Goal: Transaction & Acquisition: Purchase product/service

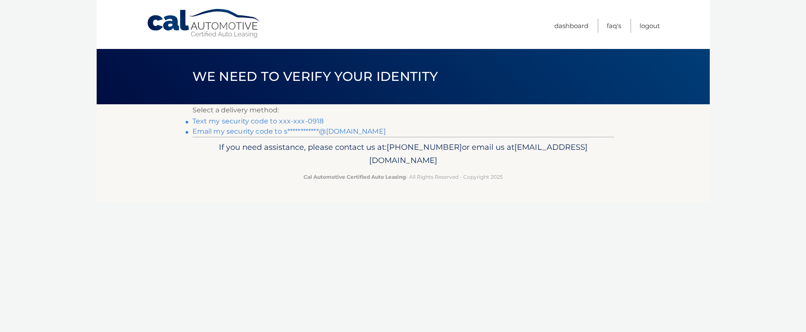
click at [285, 120] on link "Text my security code to xxx-xxx-0918" at bounding box center [258, 121] width 132 height 8
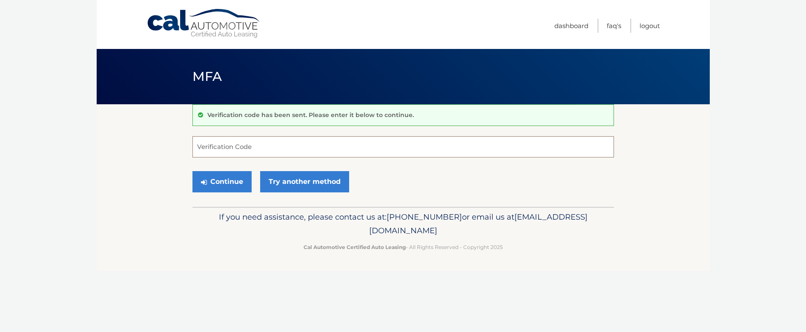
click at [289, 146] on input "Verification Code" at bounding box center [402, 146] width 421 height 21
type input "968738"
click at [192, 171] on button "Continue" at bounding box center [221, 181] width 59 height 21
click at [229, 176] on button "Continue" at bounding box center [221, 181] width 59 height 21
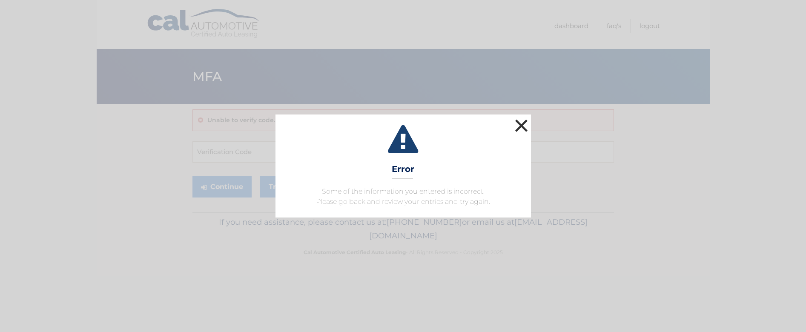
click at [519, 127] on button "×" at bounding box center [521, 125] width 17 height 17
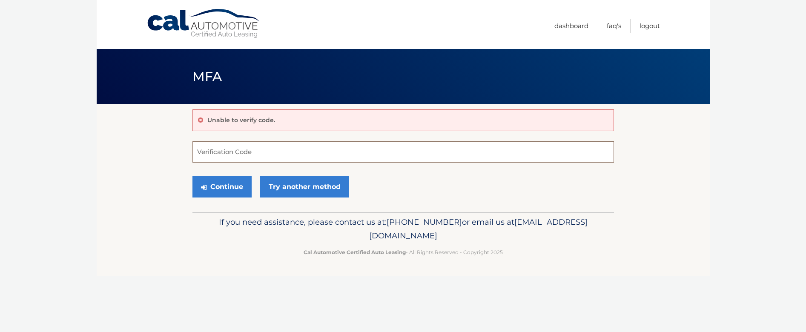
click at [284, 152] on input "Verification Code" at bounding box center [402, 151] width 421 height 21
type input "968738"
click at [192, 176] on button "Continue" at bounding box center [221, 186] width 59 height 21
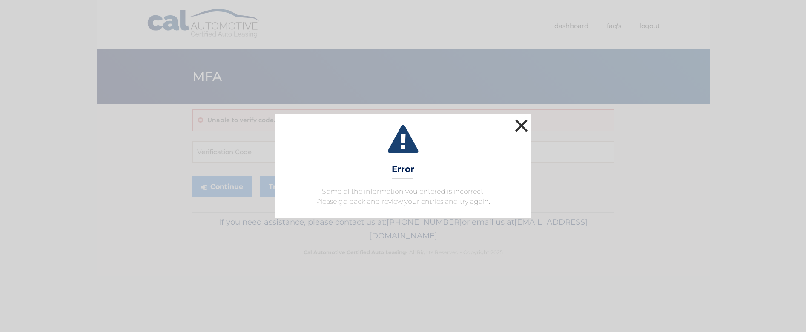
click at [522, 123] on button "×" at bounding box center [521, 125] width 17 height 17
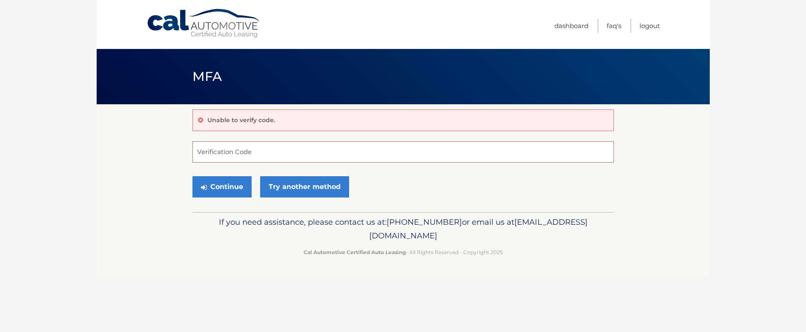
click at [391, 152] on input "Verification Code" at bounding box center [402, 151] width 421 height 21
click at [307, 183] on link "Try another method" at bounding box center [304, 186] width 89 height 21
click at [652, 25] on link "Logout" at bounding box center [649, 26] width 20 height 14
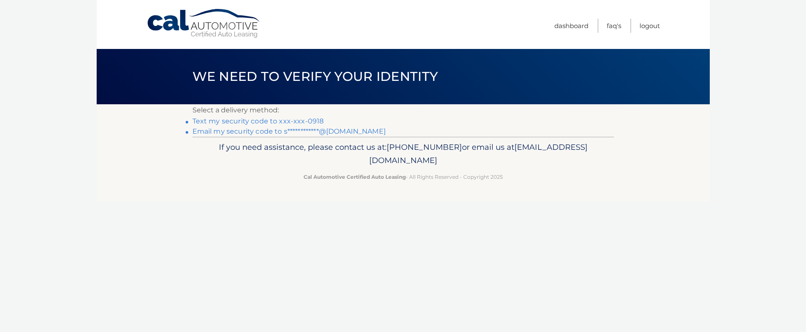
click at [318, 132] on link "**********" at bounding box center [288, 131] width 193 height 8
click at [270, 121] on link "Text my security code to xxx-xxx-0918" at bounding box center [258, 121] width 132 height 8
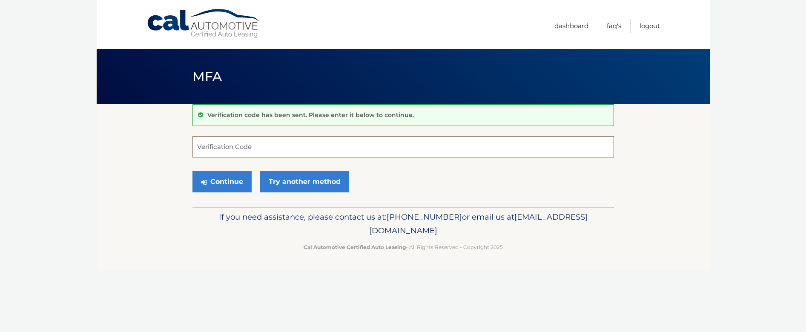
click at [262, 146] on input "Verification Code" at bounding box center [402, 146] width 421 height 21
type input "815395"
click at [236, 175] on button "Continue" at bounding box center [221, 181] width 59 height 21
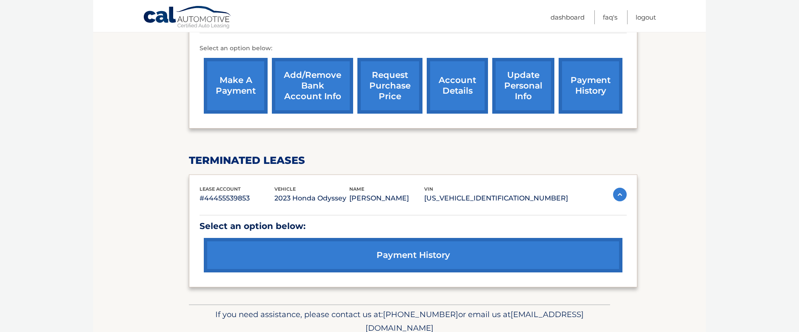
scroll to position [298, 0]
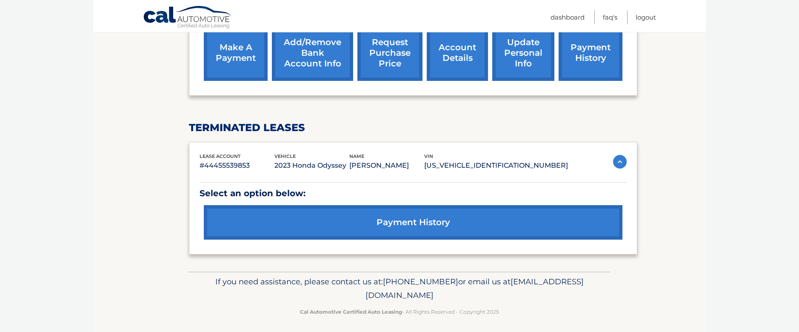
click at [307, 233] on link "payment history" at bounding box center [413, 222] width 419 height 34
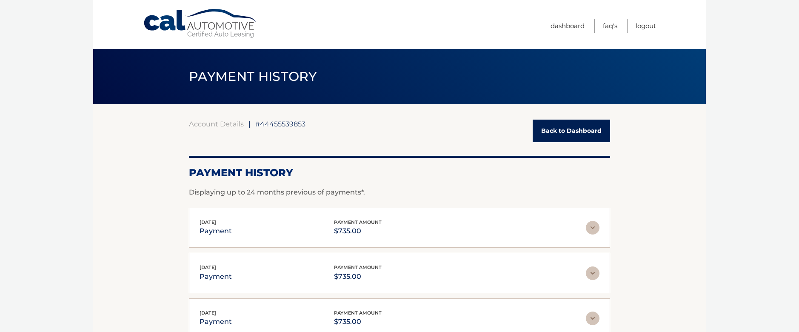
click at [572, 131] on link "Back to Dashboard" at bounding box center [571, 131] width 77 height 23
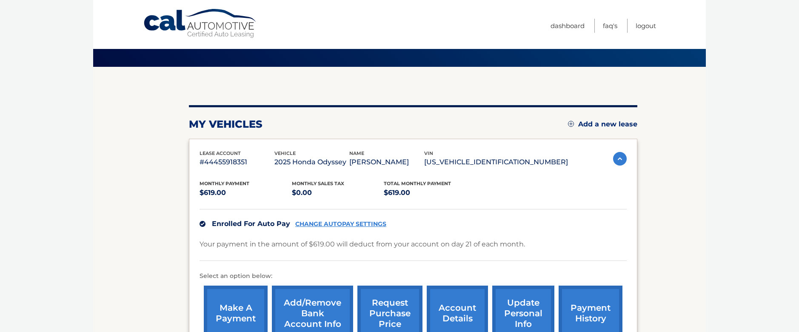
scroll to position [85, 0]
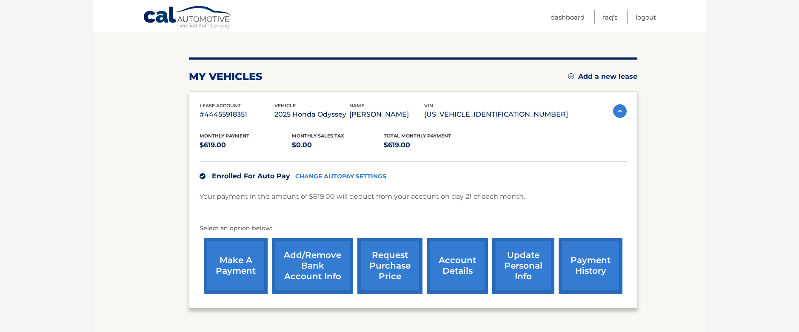
click at [574, 256] on link "payment history" at bounding box center [591, 266] width 64 height 56
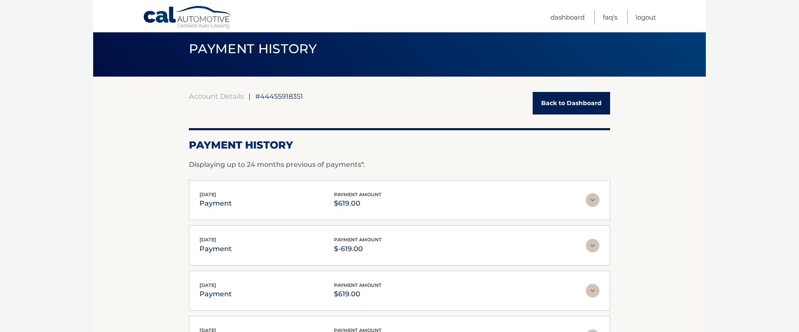
scroll to position [43, 0]
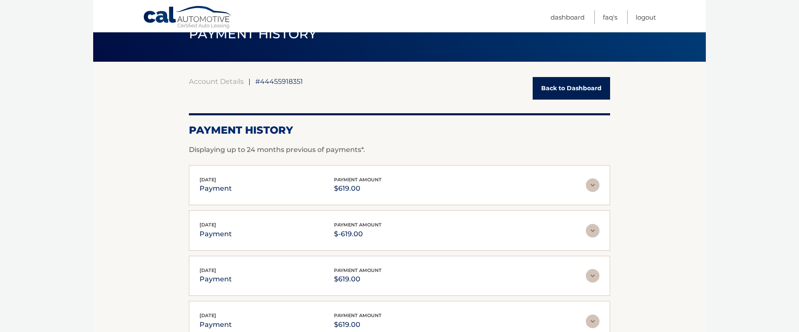
click at [593, 269] on img at bounding box center [593, 276] width 14 height 14
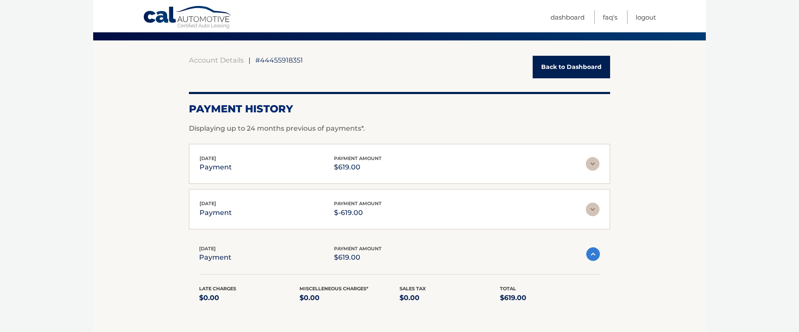
scroll to position [85, 0]
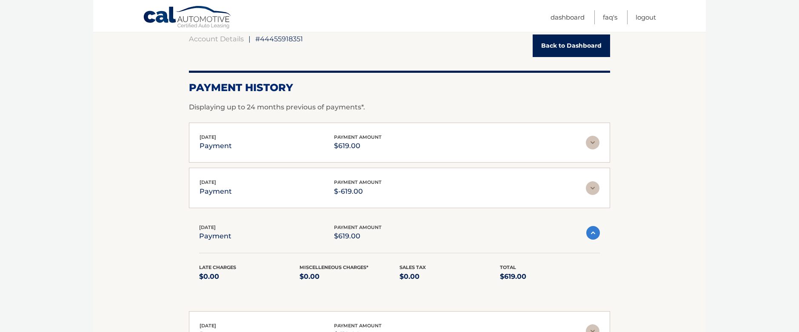
click at [588, 236] on img at bounding box center [593, 233] width 14 height 14
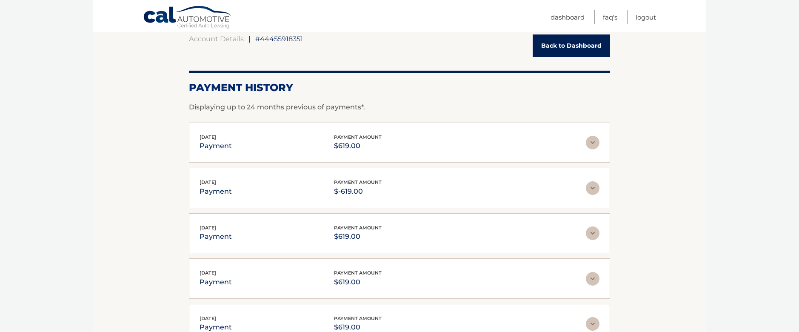
click at [592, 187] on img at bounding box center [593, 188] width 14 height 14
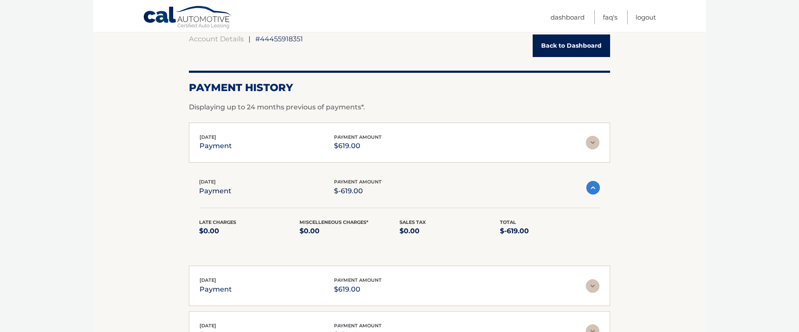
click at [592, 188] on img at bounding box center [593, 188] width 14 height 14
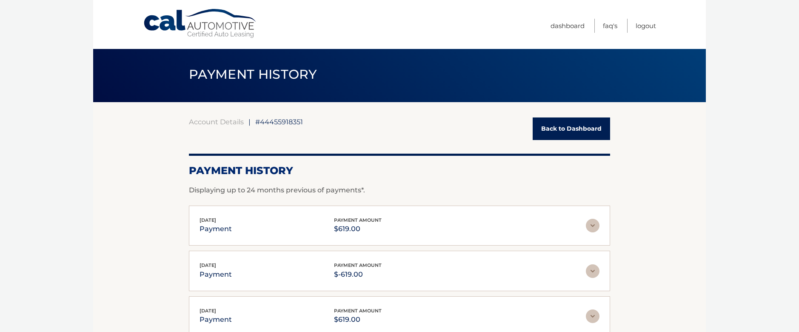
scroll to position [0, 0]
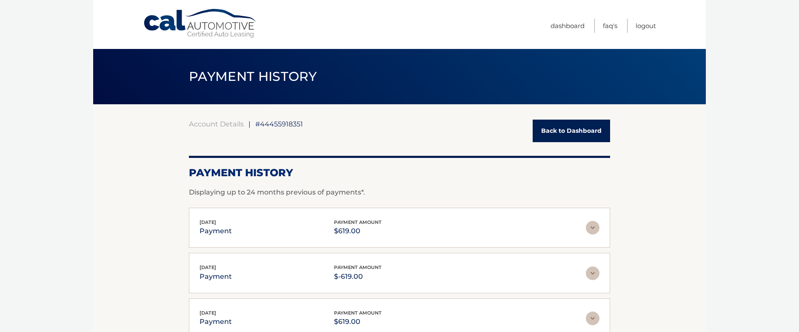
click at [584, 128] on link "Back to Dashboard" at bounding box center [571, 131] width 77 height 23
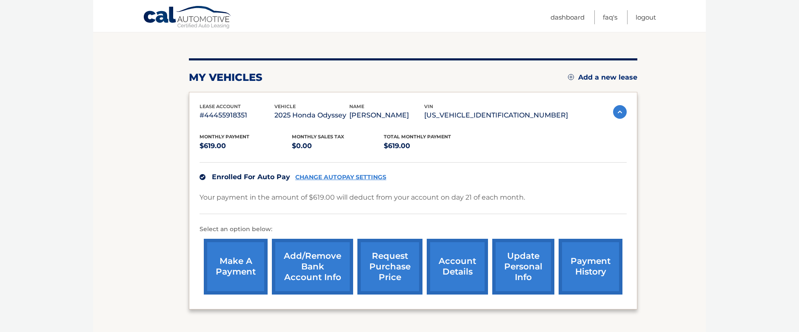
scroll to position [85, 0]
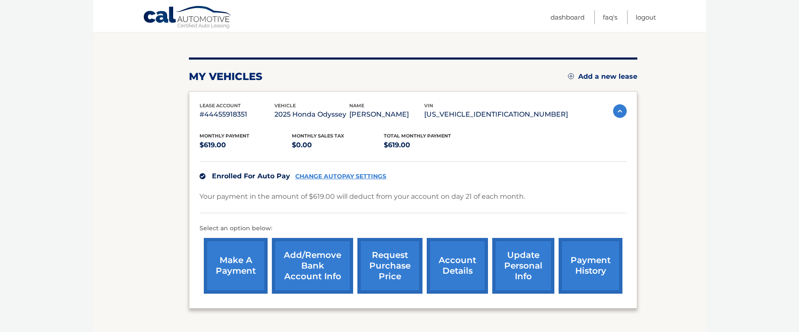
click at [237, 257] on link "make a payment" at bounding box center [236, 266] width 64 height 56
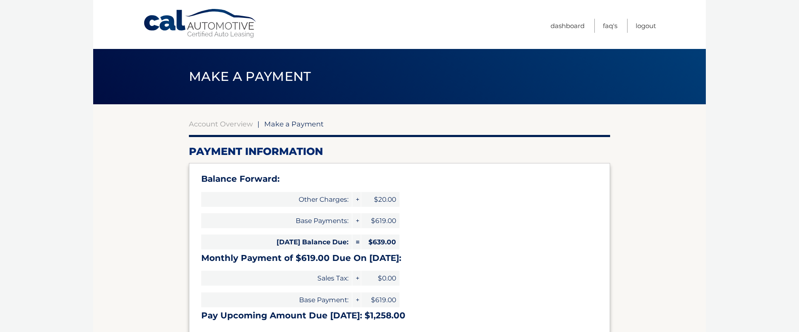
select select "OTZmYjIzY2YtZjgxNy00MTcxLTkxZjUtMTUwNTU0NDUyZGVl"
